Goal: Task Accomplishment & Management: Manage account settings

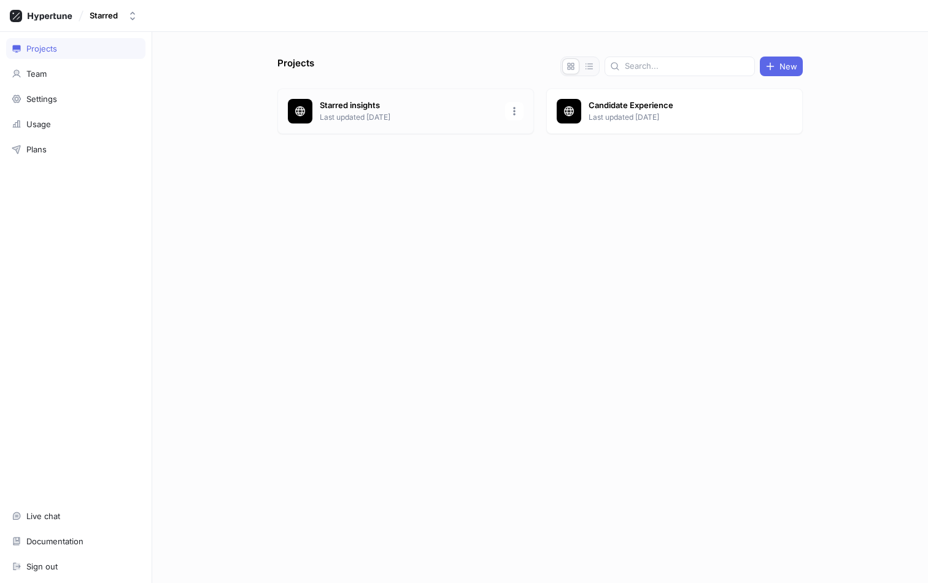
click at [375, 110] on p "Starred insights" at bounding box center [409, 105] width 178 height 12
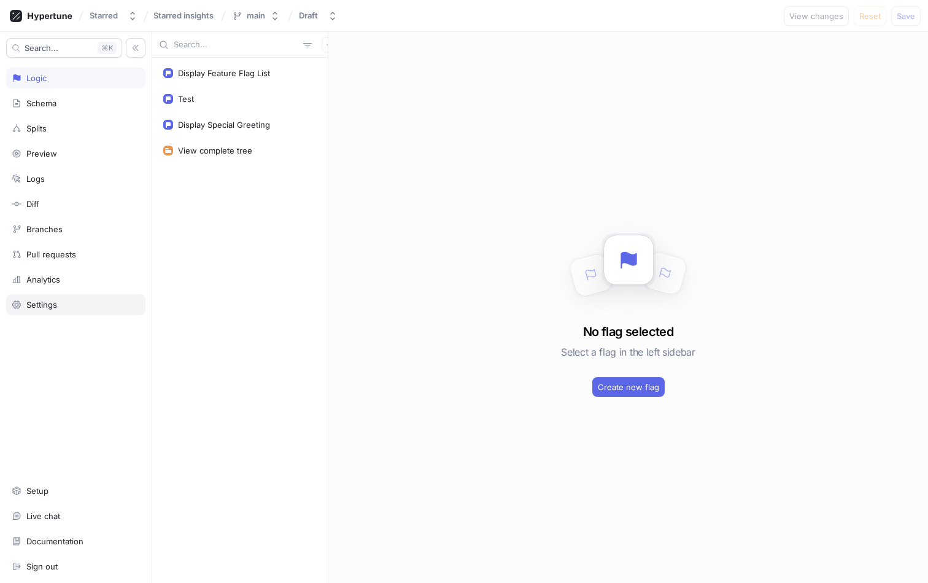
click at [49, 301] on div "Settings" at bounding box center [41, 305] width 31 height 10
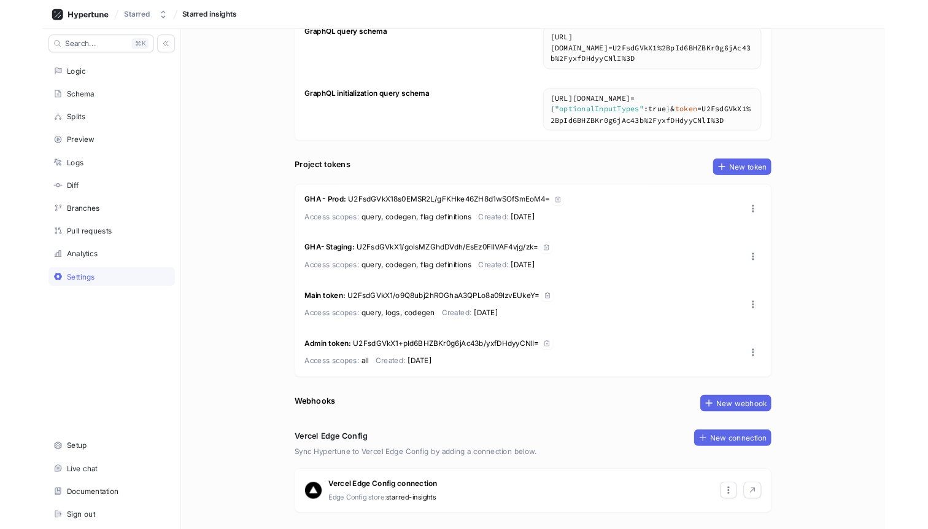
scroll to position [122, 0]
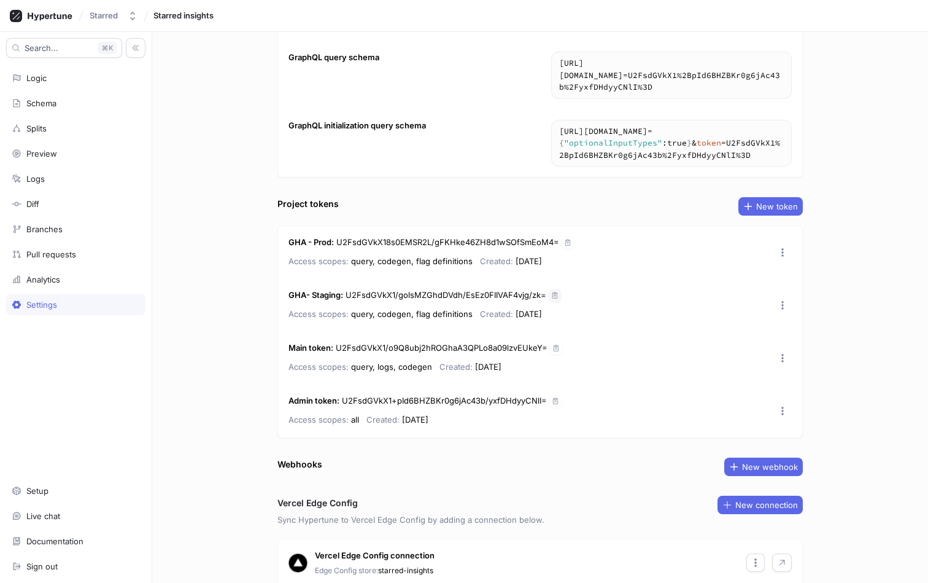
click at [556, 296] on icon "button" at bounding box center [554, 295] width 7 height 7
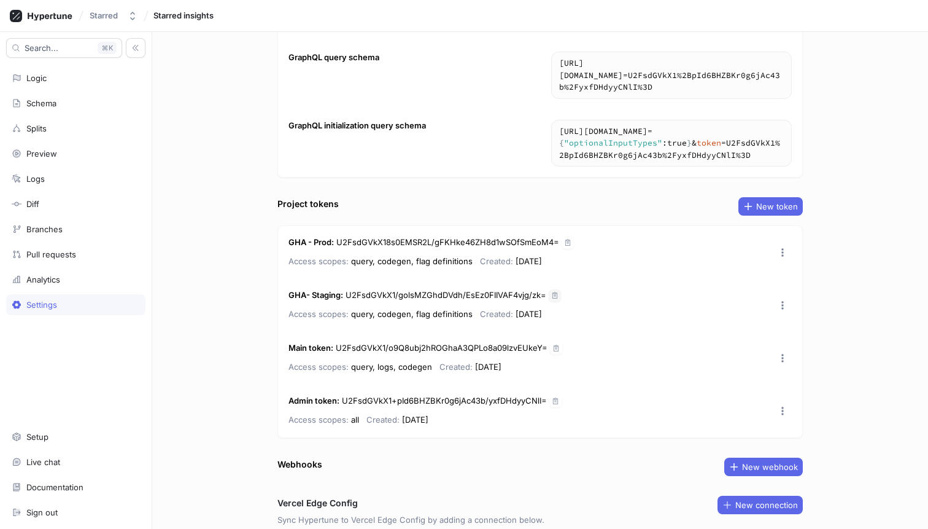
scroll to position [140, 0]
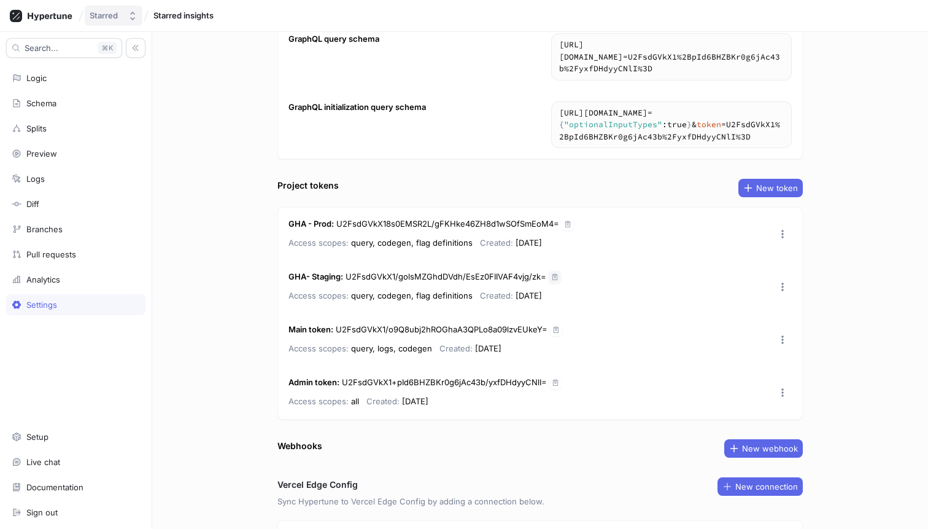
click at [122, 18] on div "Starred" at bounding box center [106, 15] width 33 height 10
click at [234, 349] on div "Project settings Project name Starred insights GraphQL endpoint [URL][DOMAIN_NA…" at bounding box center [540, 280] width 776 height 497
click at [29, 302] on div "Settings" at bounding box center [41, 305] width 31 height 10
click at [63, 311] on div "Settings" at bounding box center [75, 304] width 139 height 21
click at [40, 82] on div "Logic" at bounding box center [36, 78] width 20 height 10
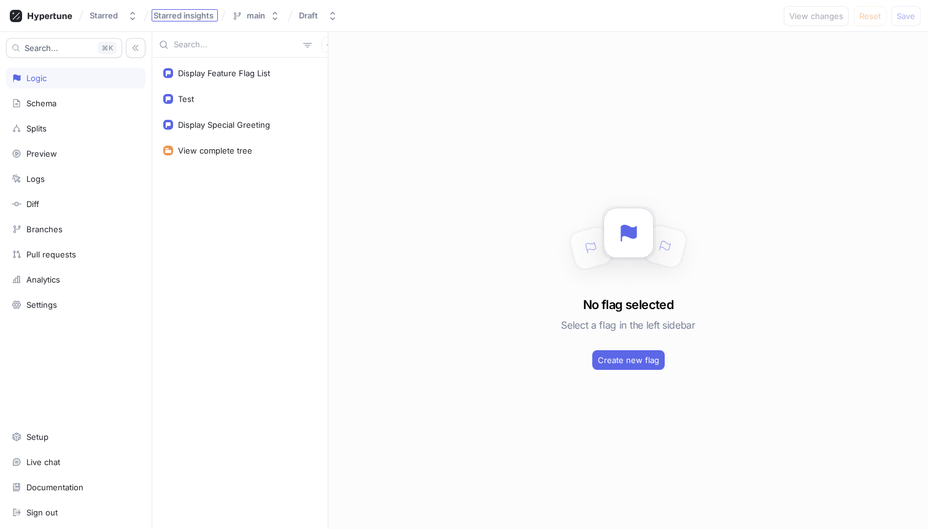
click at [202, 17] on span "Starred insights" at bounding box center [183, 15] width 60 height 9
click at [202, 17] on input "Starred insights" at bounding box center [184, 16] width 62 height 10
click at [196, 14] on input "Starred insights" at bounding box center [184, 16] width 62 height 10
click at [117, 14] on div "Starred" at bounding box center [104, 15] width 28 height 10
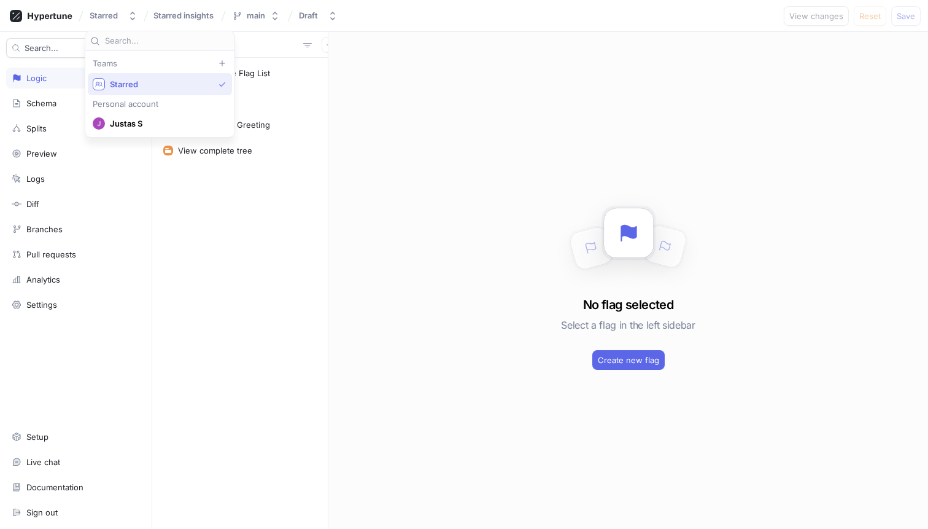
click at [145, 81] on span "Starred" at bounding box center [162, 84] width 104 height 10
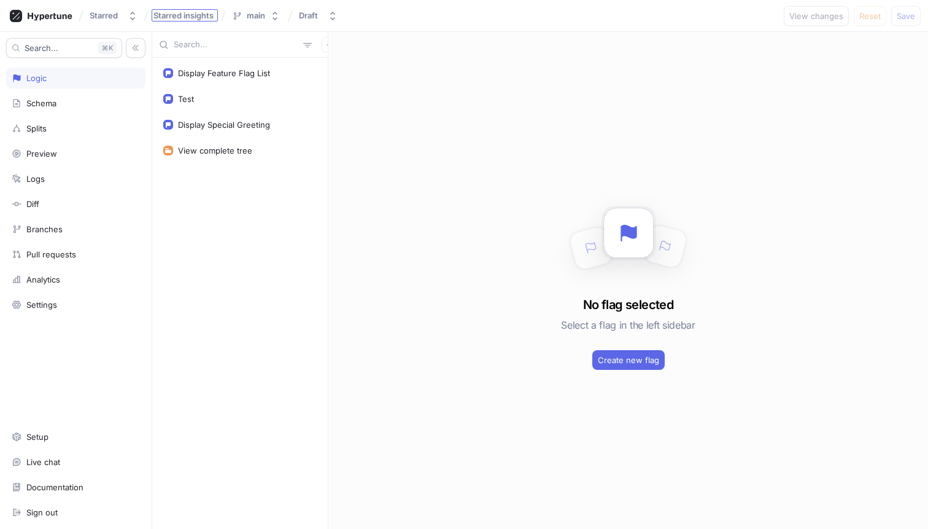
click at [192, 18] on span "Starred insights" at bounding box center [183, 15] width 60 height 9
click at [98, 17] on div "Starred" at bounding box center [104, 15] width 28 height 10
click at [56, 12] on icon at bounding box center [41, 16] width 63 height 12
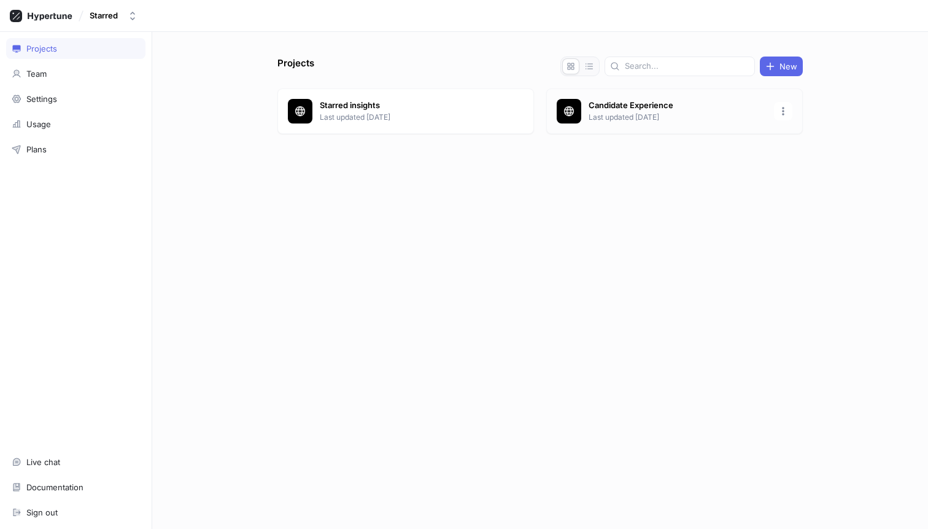
click at [674, 107] on p "Candidate Experience" at bounding box center [678, 105] width 178 height 12
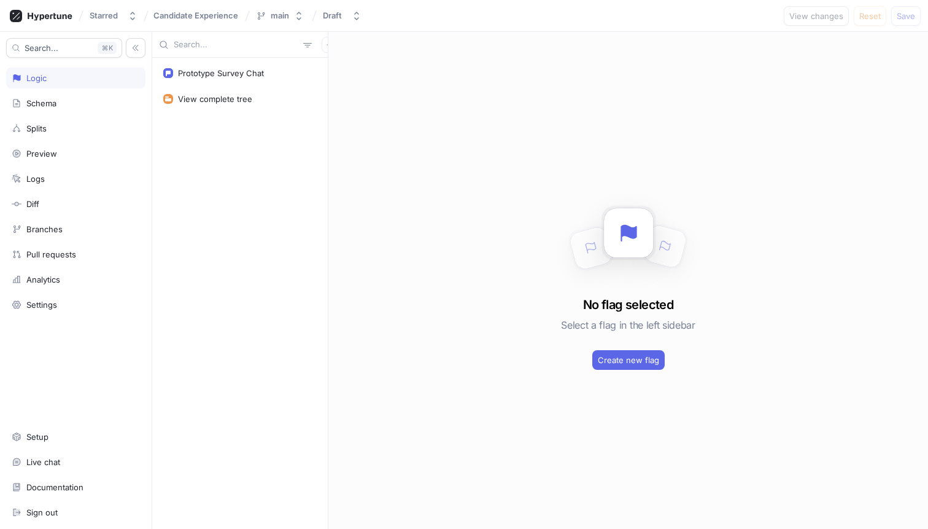
click at [32, 322] on div "Search... K Logic Schema Splits Preview Logs Diff Branches Pull requests Analyt…" at bounding box center [76, 280] width 152 height 497
click at [41, 312] on div "Settings" at bounding box center [75, 304] width 139 height 21
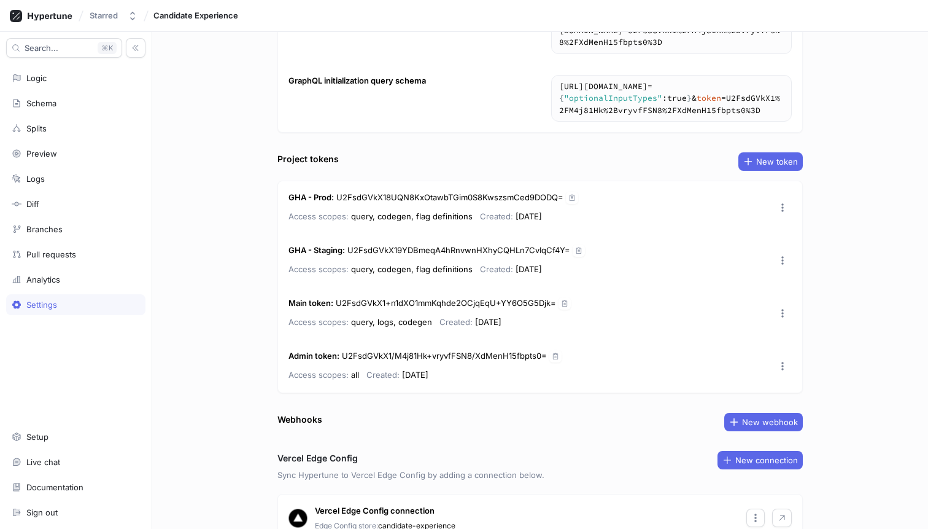
scroll to position [179, 0]
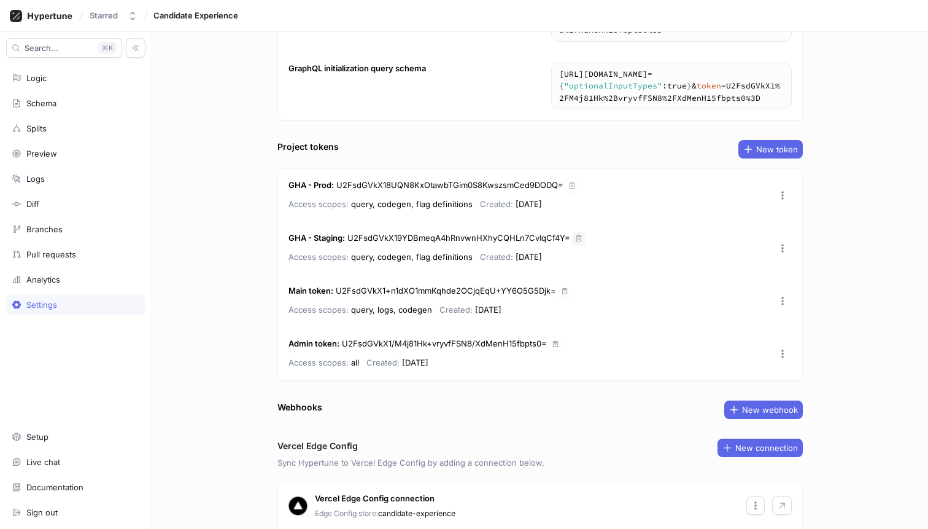
click at [575, 239] on icon "button" at bounding box center [578, 238] width 7 height 7
click at [202, 269] on div "Project settings Project name Candidate Experience GraphQL endpoint [URL][DOMAI…" at bounding box center [540, 280] width 776 height 497
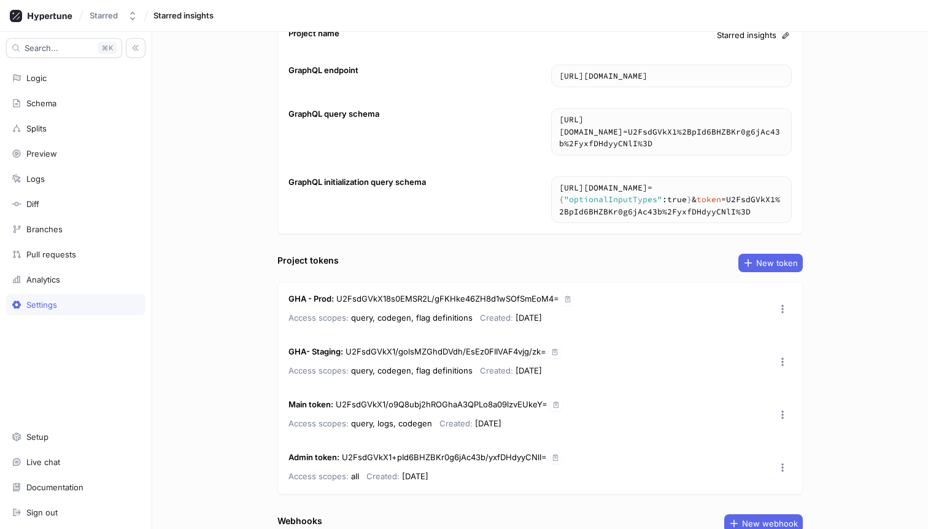
scroll to position [78, 0]
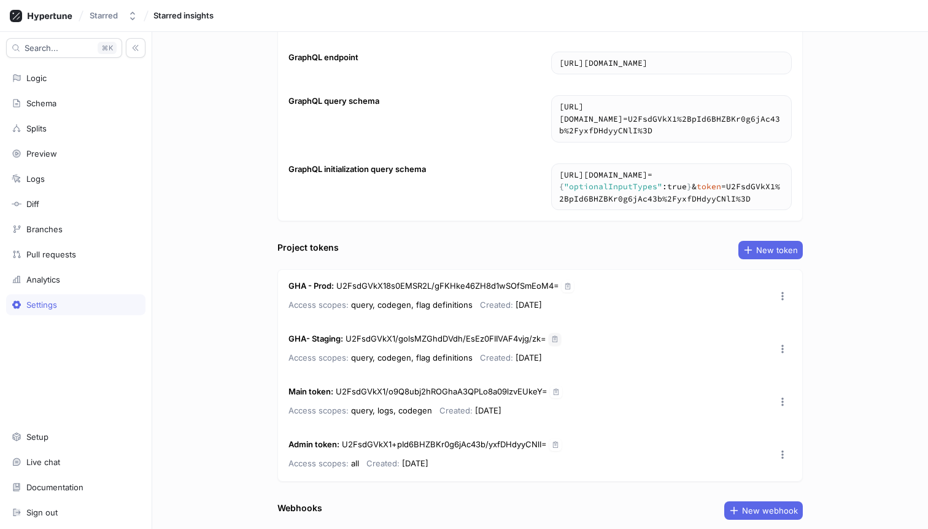
click at [558, 336] on button "button" at bounding box center [555, 339] width 12 height 12
click at [555, 338] on icon "button" at bounding box center [554, 338] width 7 height 7
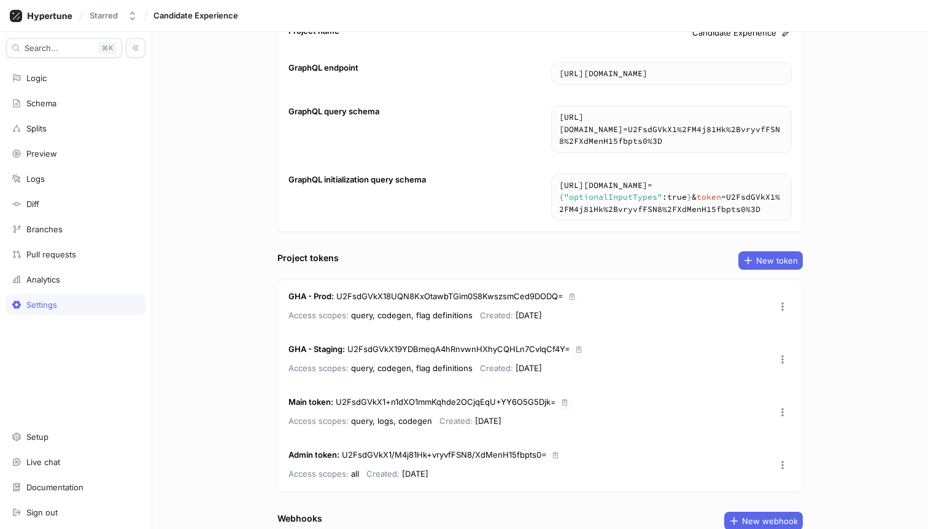
scroll to position [87, 0]
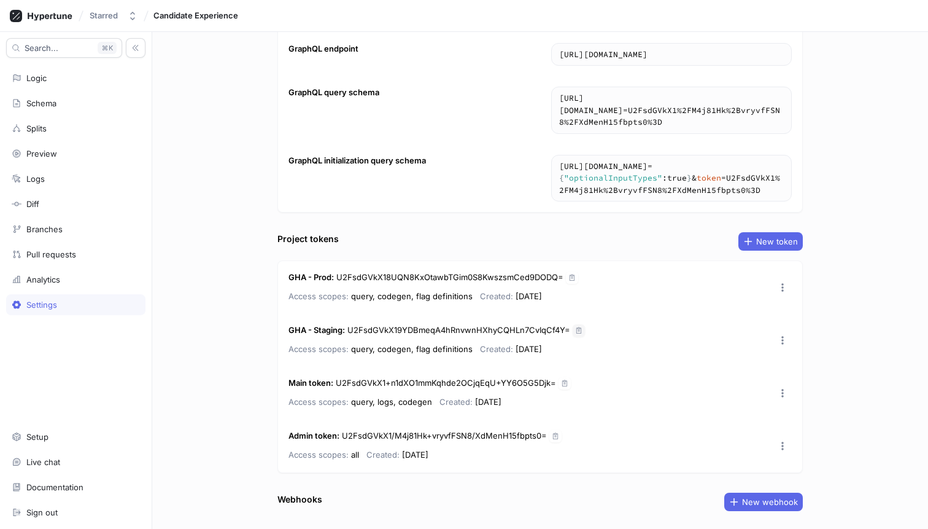
click at [582, 328] on button "button" at bounding box center [579, 330] width 12 height 12
